Goal: Go to known website: Access a specific website the user already knows

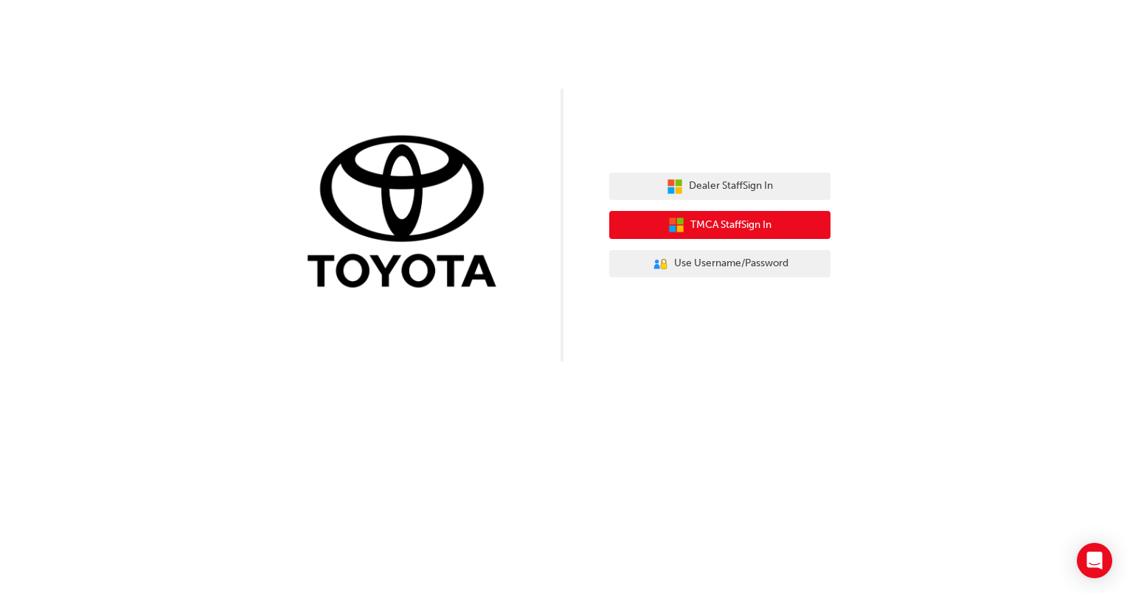
click at [707, 222] on span "TMCA Staff Sign In" at bounding box center [731, 225] width 81 height 17
click at [713, 216] on button "TMCA Staff Sign In" at bounding box center [719, 225] width 221 height 28
